Goal: Complete application form: Complete application form

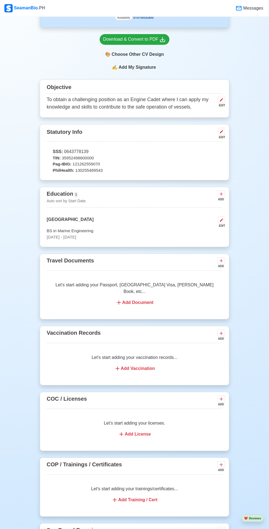
scroll to position [246, 0]
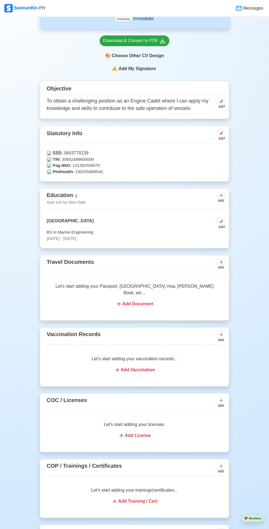
click at [220, 193] on icon at bounding box center [221, 195] width 5 height 5
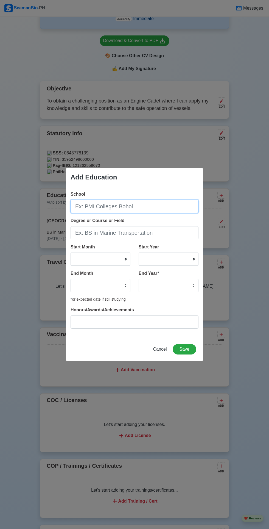
click at [86, 208] on input "School" at bounding box center [135, 206] width 128 height 13
type input "[GEOGRAPHIC_DATA]"
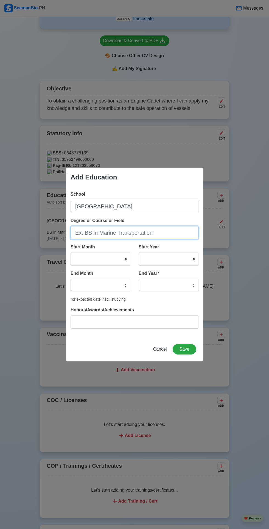
click at [88, 232] on input "Degree or Course or Field" at bounding box center [135, 232] width 128 height 13
type input "C"
type input "T"
click at [103, 236] on input "technical vocational livelihood" at bounding box center [135, 232] width 128 height 13
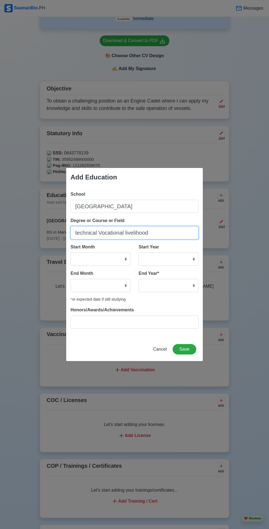
click at [129, 234] on input "technical Vocational livelihood" at bounding box center [135, 232] width 128 height 13
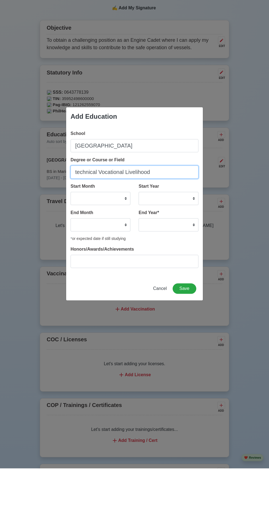
type input "technical Vocational Livelihood"
click at [83, 257] on select "January February March April May June July August September October November De…" at bounding box center [101, 259] width 60 height 13
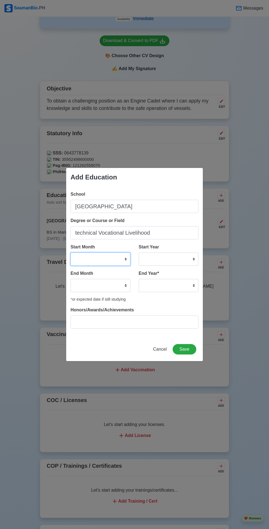
select select "June"
click at [71, 253] on select "January February March April May June July August September October November De…" at bounding box center [101, 259] width 60 height 13
click at [105, 258] on select "January February March April May June July August September October November De…" at bounding box center [101, 259] width 60 height 13
click at [71, 253] on select "January February March April May June July August September October November De…" at bounding box center [101, 259] width 60 height 13
click at [150, 258] on select "2025 2024 2023 2022 2021 2020 2019 2018 2017 2016 2015 2014 2013 2012 2011 2010…" at bounding box center [169, 259] width 60 height 13
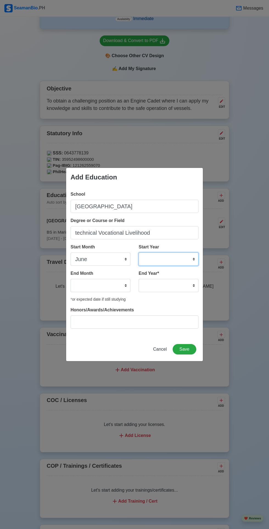
select select "2017"
click at [139, 253] on select "2025 2024 2023 2022 2021 2020 2019 2018 2017 2016 2015 2014 2013 2012 2011 2010…" at bounding box center [169, 259] width 60 height 13
click at [79, 283] on select "January February March April May June July August September October November De…" at bounding box center [101, 285] width 60 height 13
click at [82, 287] on select "January February March April May June July August September October November De…" at bounding box center [101, 285] width 60 height 13
select select "April"
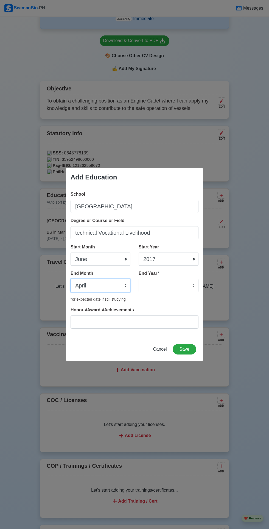
click at [71, 279] on select "January February March April May June July August September October November De…" at bounding box center [101, 285] width 60 height 13
click at [96, 284] on select "January February March April May June July August September October November De…" at bounding box center [101, 285] width 60 height 13
click at [71, 279] on select "January February March April May June July August September October November De…" at bounding box center [101, 285] width 60 height 13
click at [184, 282] on select "2035 2034 2033 2032 2031 2030 2029 2028 2027 2026 2025 2024 2023 2022 2021 2020…" at bounding box center [169, 285] width 60 height 13
select select "2019"
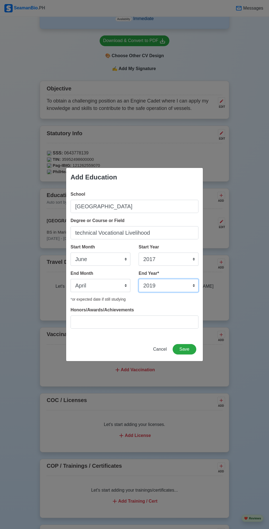
click at [139, 279] on select "2035 2034 2033 2032 2031 2030 2029 2028 2027 2026 2025 2024 2023 2022 2021 2020…" at bounding box center [169, 285] width 60 height 13
click at [191, 348] on button "Save" at bounding box center [185, 349] width 24 height 10
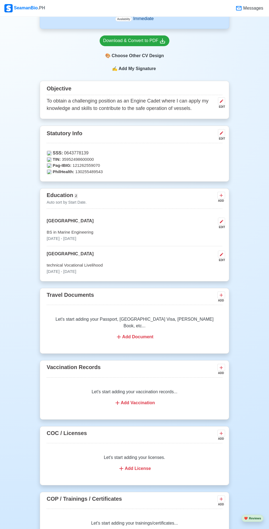
click at [224, 193] on icon at bounding box center [221, 195] width 5 height 5
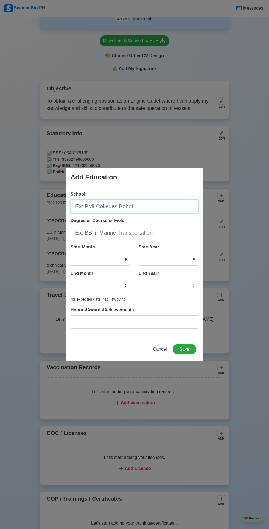
click at [94, 206] on input "School" at bounding box center [135, 206] width 128 height 13
type input "Baesa"
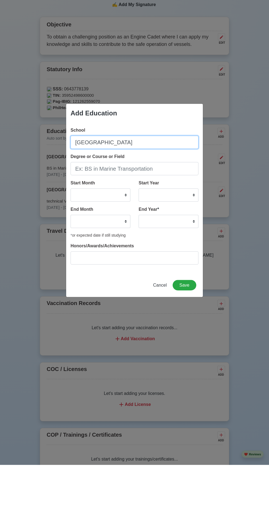
type input "[GEOGRAPHIC_DATA]"
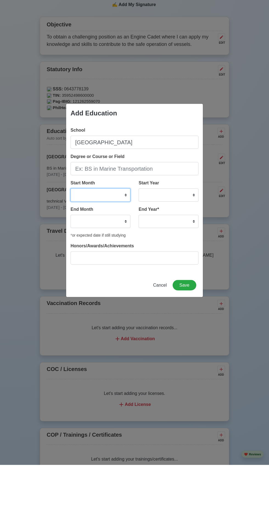
click at [87, 260] on select "January February March April May June July August September October November De…" at bounding box center [101, 259] width 60 height 13
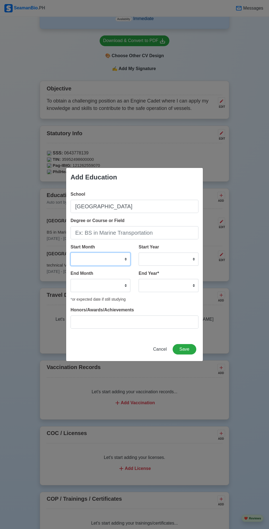
select select "June"
click at [71, 253] on select "January February March April May June July August September October November De…" at bounding box center [101, 259] width 60 height 13
click at [150, 258] on select "2025 2024 2023 2022 2021 2020 2019 2018 2017 2016 2015 2014 2013 2012 2011 2010…" at bounding box center [169, 259] width 60 height 13
select select "2013"
click at [139, 253] on select "2025 2024 2023 2022 2021 2020 2019 2018 2017 2016 2015 2014 2013 2012 2011 2010…" at bounding box center [169, 259] width 60 height 13
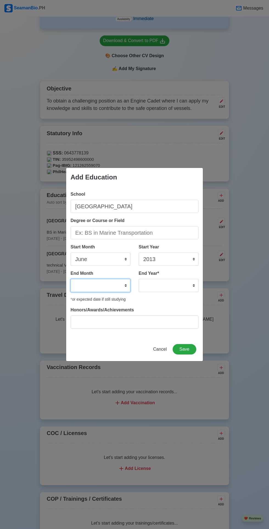
click at [79, 280] on select "January February March April May June July August September October November De…" at bounding box center [101, 285] width 60 height 13
select select "April"
click at [71, 279] on select "January February March April May June July August September October November De…" at bounding box center [101, 285] width 60 height 13
click at [163, 288] on select "2035 2034 2033 2032 2031 2030 2029 2028 2027 2026 2025 2024 2023 2022 2021 2020…" at bounding box center [169, 285] width 60 height 13
select select "2017"
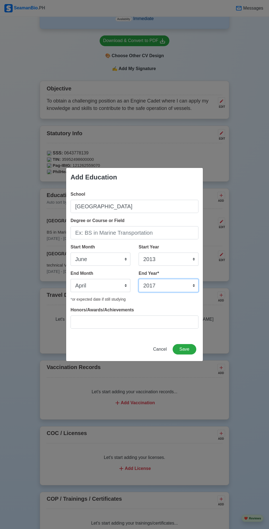
click at [139, 279] on select "2035 2034 2033 2032 2031 2030 2029 2028 2027 2026 2025 2024 2023 2022 2021 2020…" at bounding box center [169, 285] width 60 height 13
click at [186, 349] on button "Save" at bounding box center [185, 349] width 24 height 10
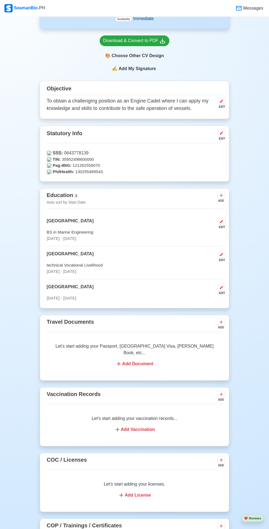
click at [220, 252] on icon at bounding box center [222, 254] width 4 height 4
select select "June"
select select "2017"
select select "April"
select select "2019"
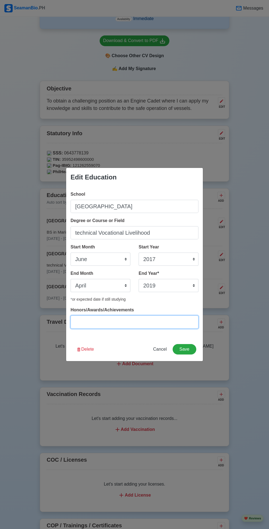
click at [82, 320] on input "Honors/Awards/Achievements" at bounding box center [135, 322] width 128 height 13
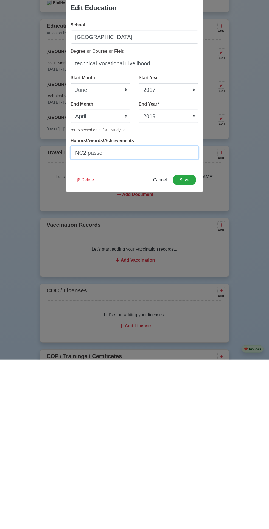
click at [90, 322] on input "NC2 passer" at bounding box center [135, 322] width 128 height 13
click at [109, 321] on input "NC2 passer" at bounding box center [135, 322] width 128 height 13
type input "NC2 passer food and beverage services"
click at [183, 347] on button "Save" at bounding box center [185, 349] width 24 height 10
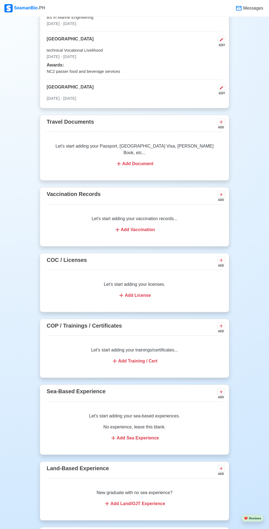
scroll to position [465, 0]
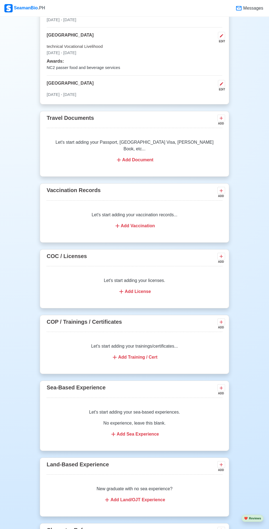
click at [223, 321] on icon at bounding box center [221, 322] width 3 height 3
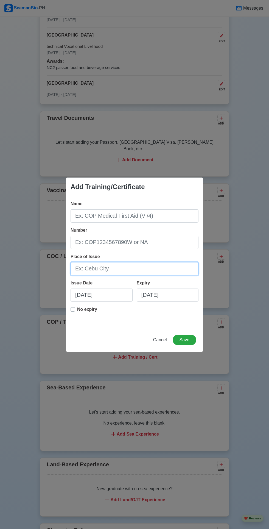
click at [100, 275] on input "Place of Issue" at bounding box center [135, 268] width 128 height 13
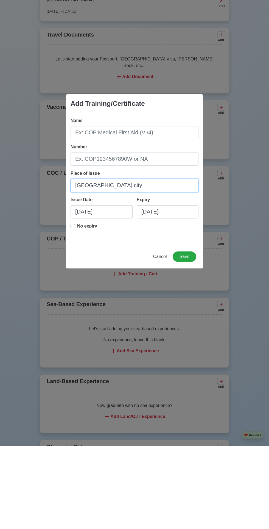
type input "[GEOGRAPHIC_DATA] city"
click at [77, 309] on label "No expiry" at bounding box center [87, 311] width 20 height 11
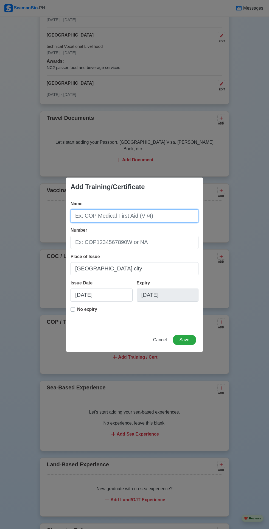
click at [90, 217] on input "Name" at bounding box center [135, 215] width 128 height 13
click at [88, 219] on input "Name" at bounding box center [135, 215] width 128 height 13
click at [88, 218] on input "Name" at bounding box center [135, 215] width 128 height 13
click at [165, 216] on input "Ship security awareness training and seafarers with designated security duties …" at bounding box center [135, 215] width 128 height 13
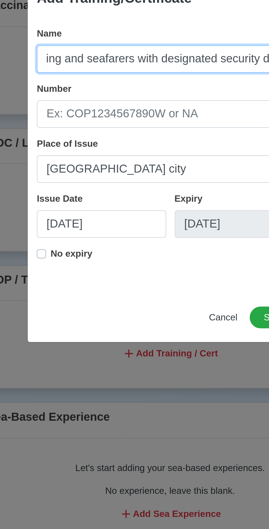
scroll to position [465, 0]
type input "Ship security awareness training and seafarers with designated security duties"
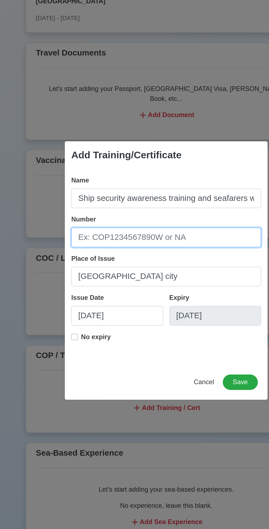
click at [160, 244] on input "Number" at bounding box center [135, 242] width 128 height 13
click at [106, 241] on input "Number" at bounding box center [135, 242] width 128 height 13
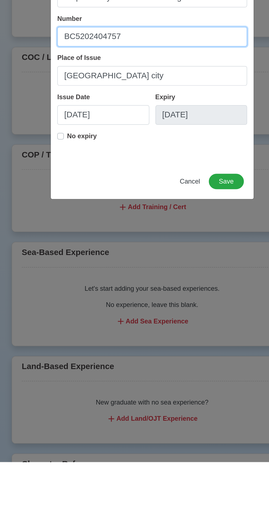
type input "BC5202404757"
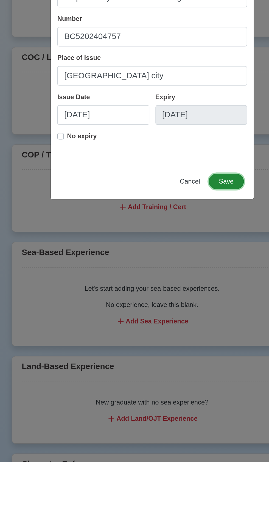
click at [187, 338] on button "Save" at bounding box center [185, 340] width 24 height 10
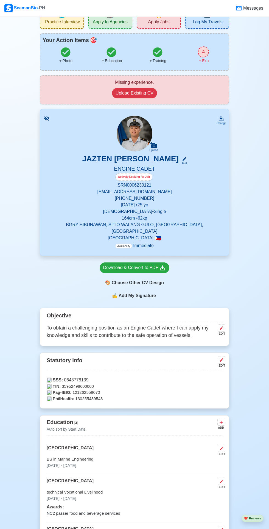
scroll to position [0, 0]
